Goal: Communication & Community: Answer question/provide support

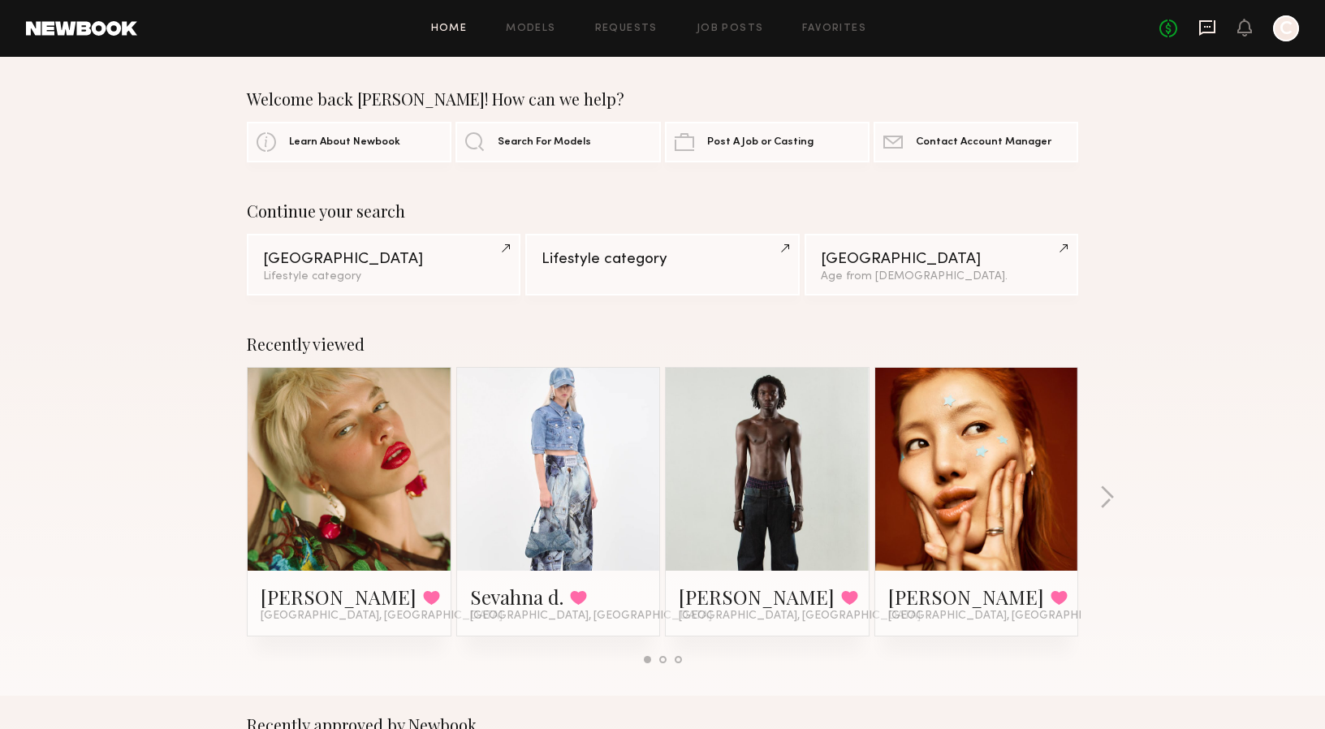
click at [1212, 30] on icon at bounding box center [1207, 28] width 18 height 18
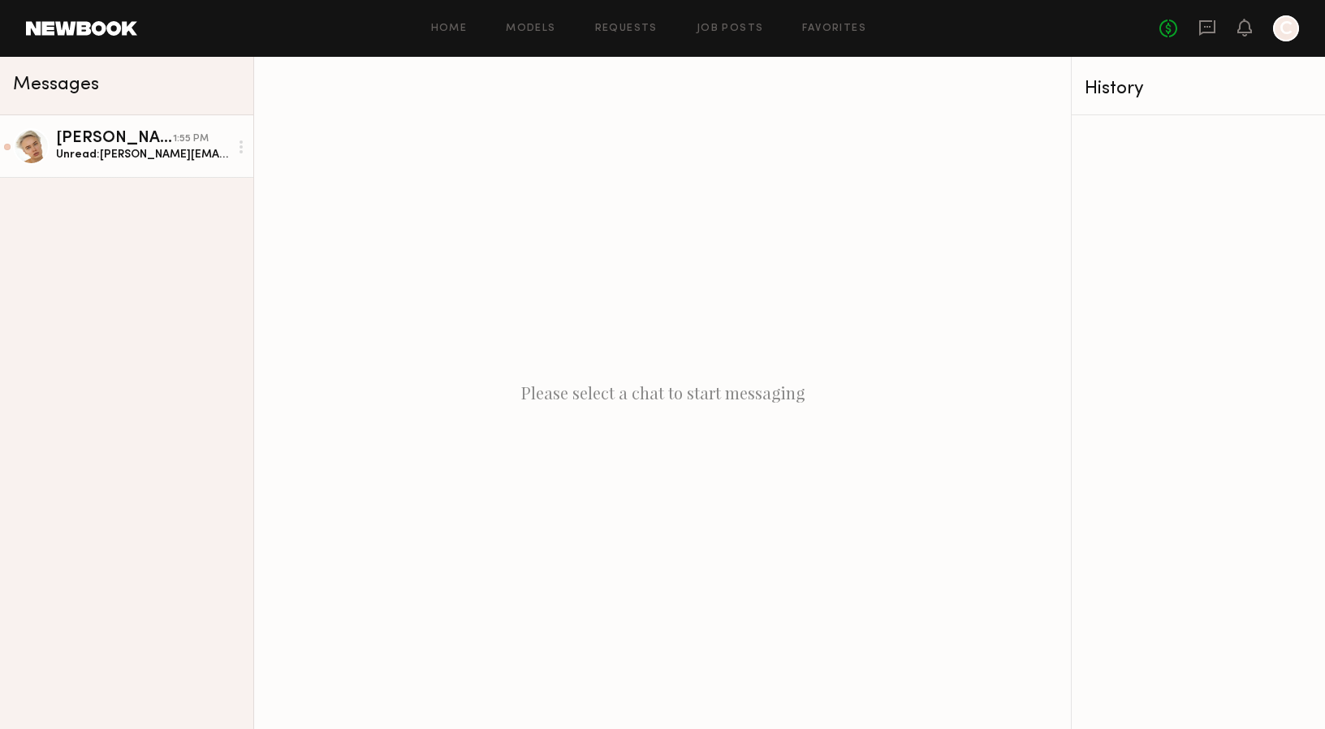
click at [138, 147] on div "Unread: [PERSON_NAME][EMAIL_ADDRESS][DOMAIN_NAME]" at bounding box center [142, 154] width 173 height 15
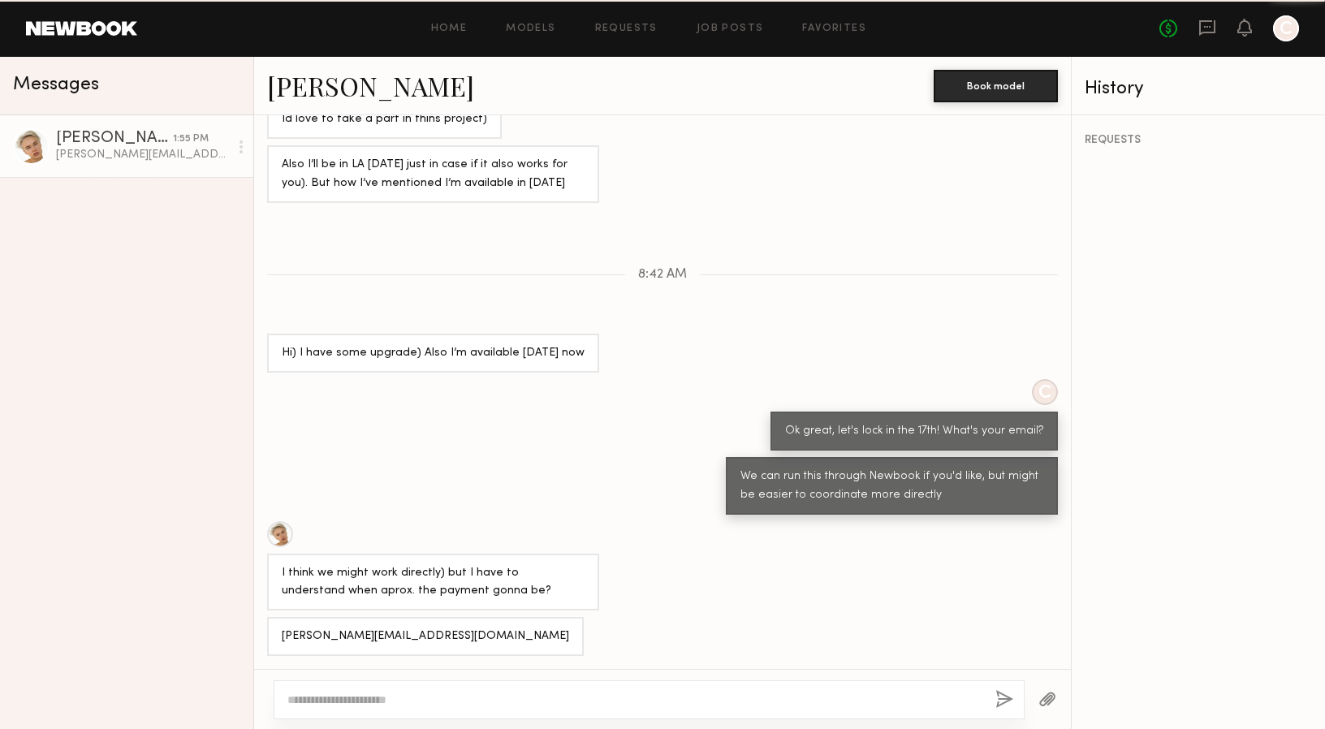
scroll to position [384, 0]
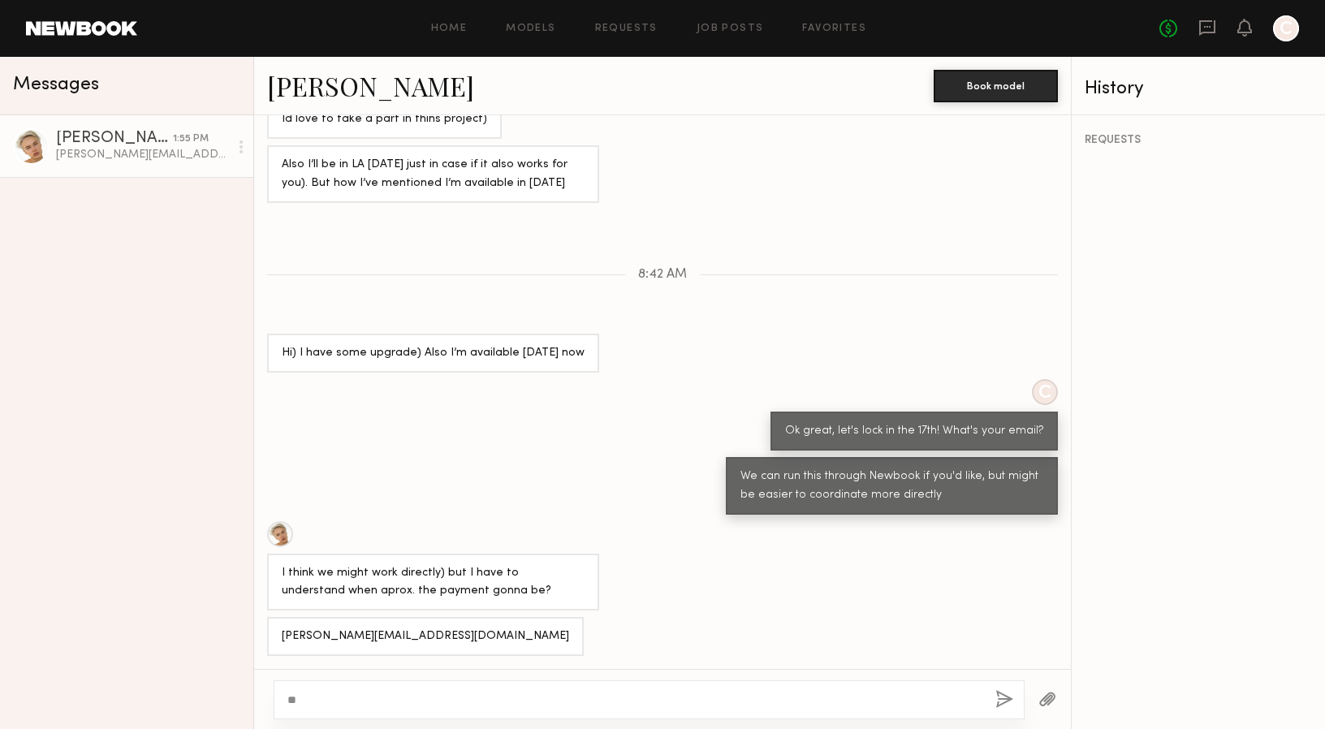
type textarea "*"
type textarea "**********"
click at [998, 694] on button "button" at bounding box center [1004, 700] width 18 height 20
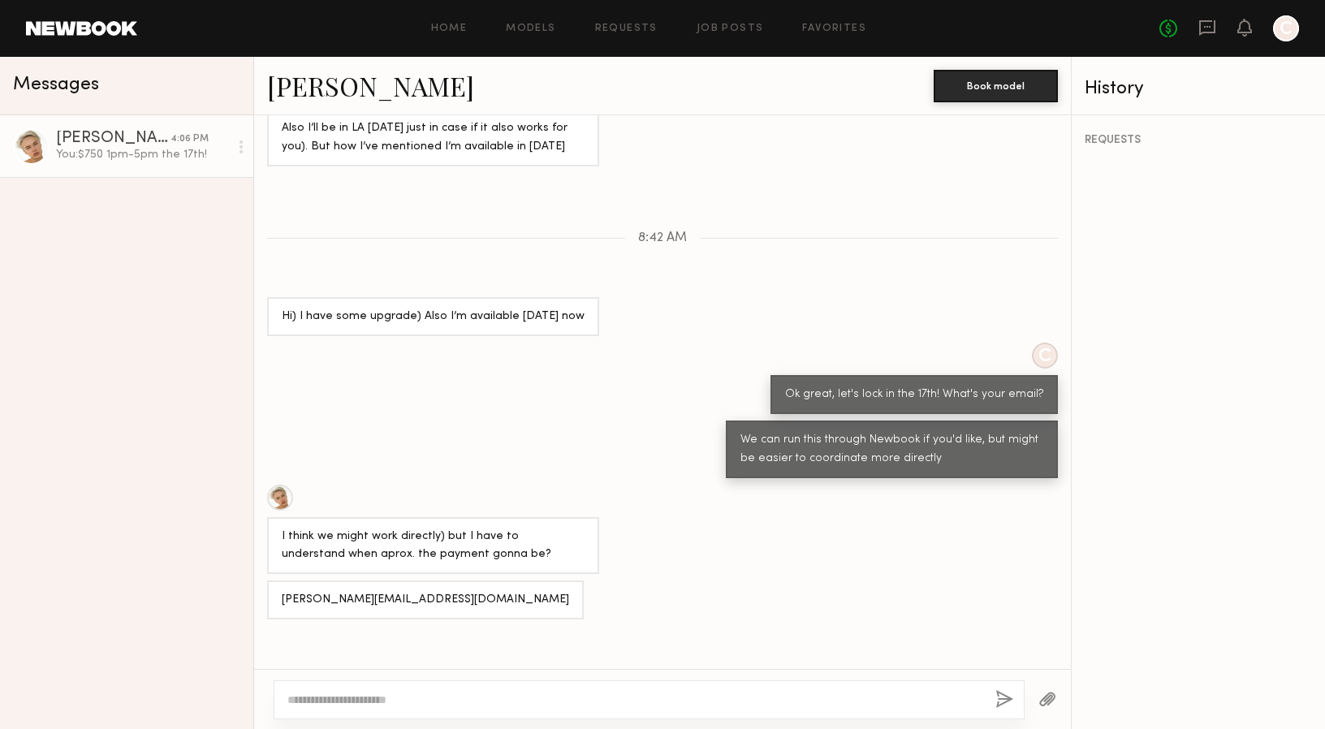
scroll to position [553, 0]
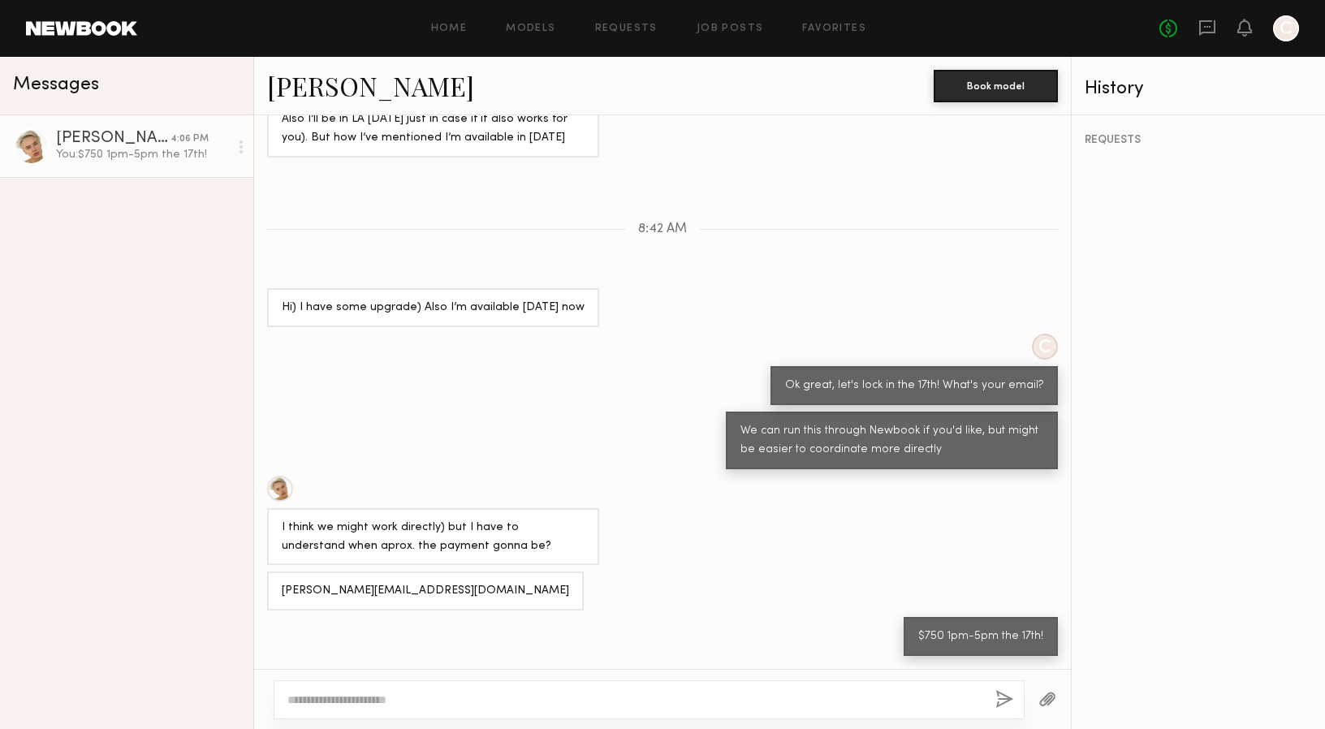
scroll to position [1155, 0]
click at [327, 589] on div "[PERSON_NAME][EMAIL_ADDRESS][DOMAIN_NAME]" at bounding box center [425, 591] width 287 height 19
copy div "[PERSON_NAME][EMAIL_ADDRESS][DOMAIN_NAME]"
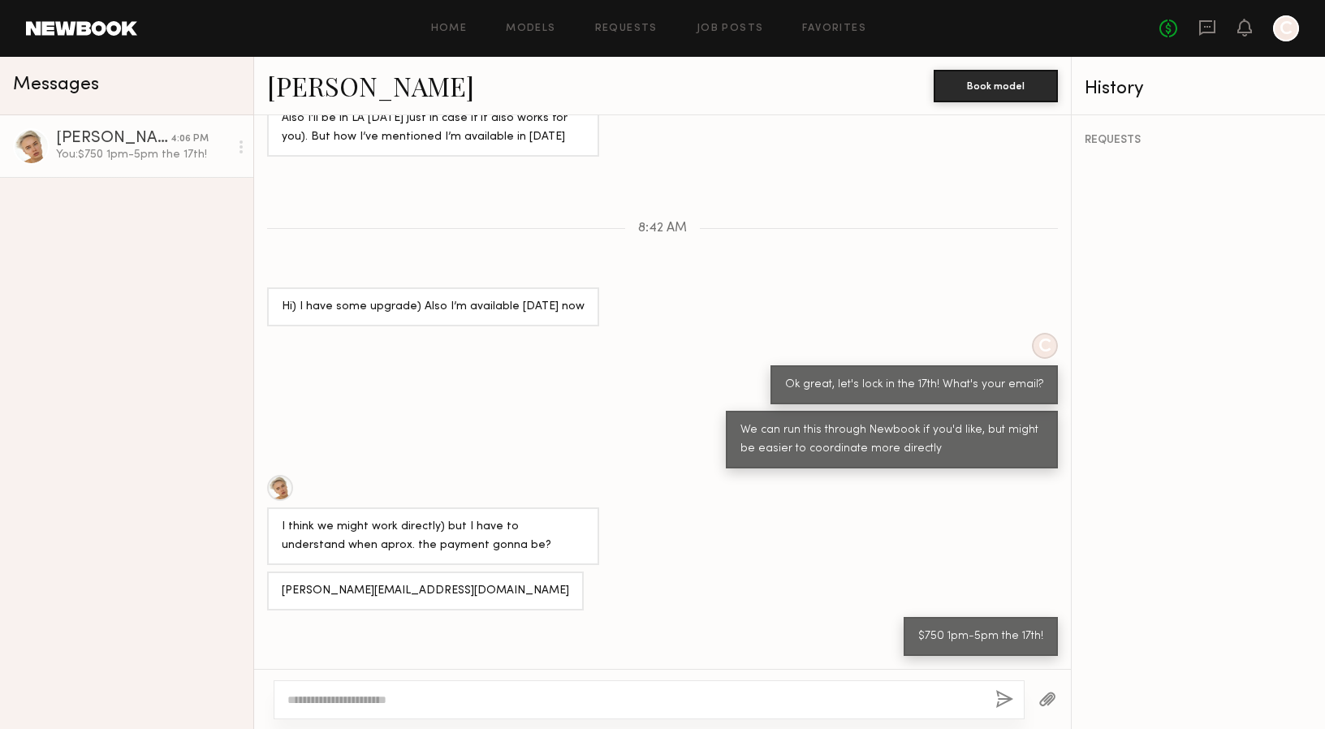
click at [599, 446] on div "We can run this through Newbook if you'd like, but might be easier to coordinat…" at bounding box center [662, 440] width 817 height 58
